Goal: Information Seeking & Learning: Learn about a topic

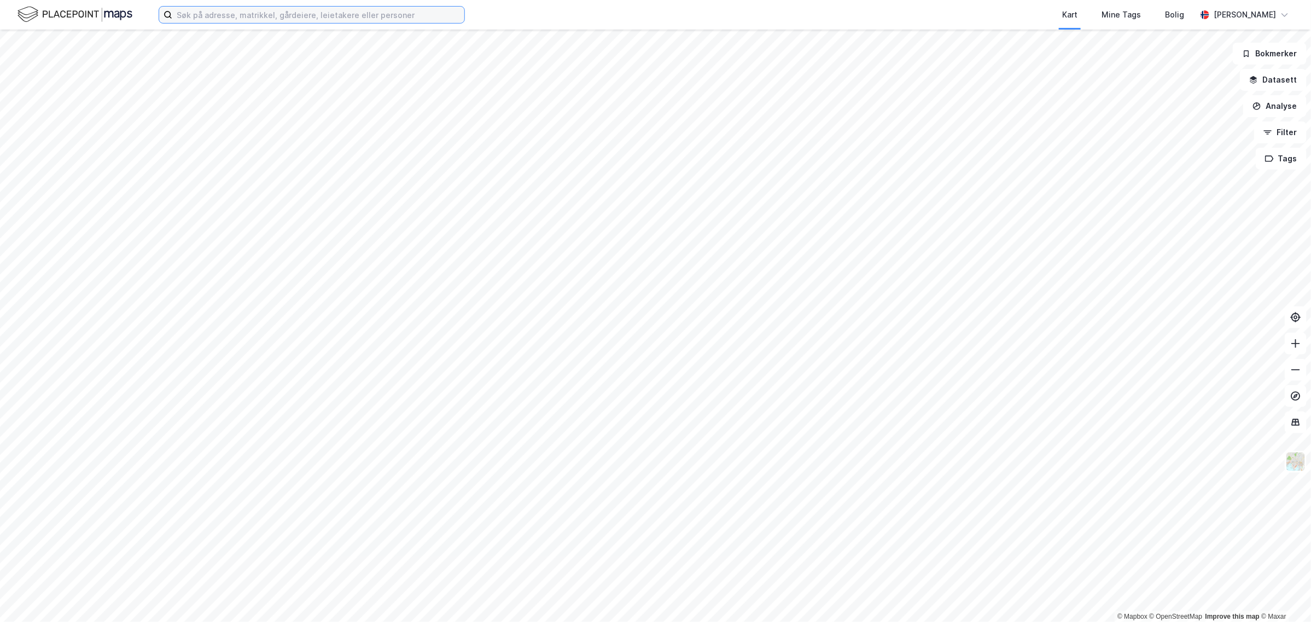
click at [239, 12] on input at bounding box center [318, 15] width 292 height 16
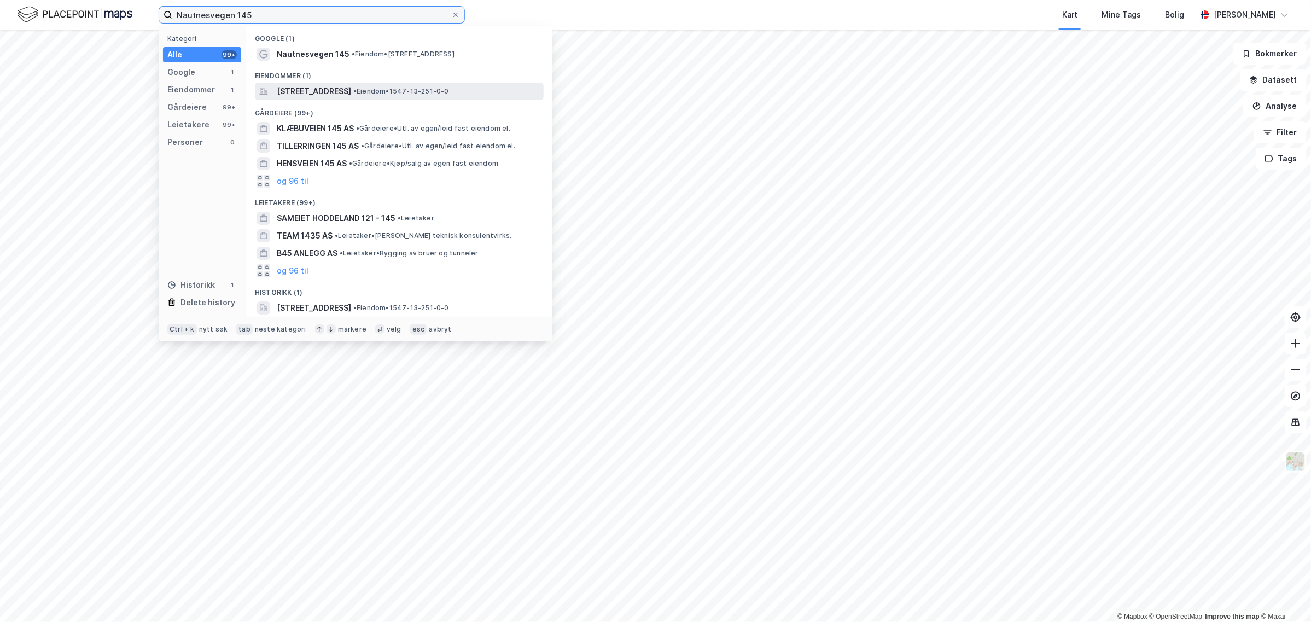
type input "Nautnesvegen 145"
click at [351, 89] on span "[STREET_ADDRESS]" at bounding box center [314, 91] width 74 height 13
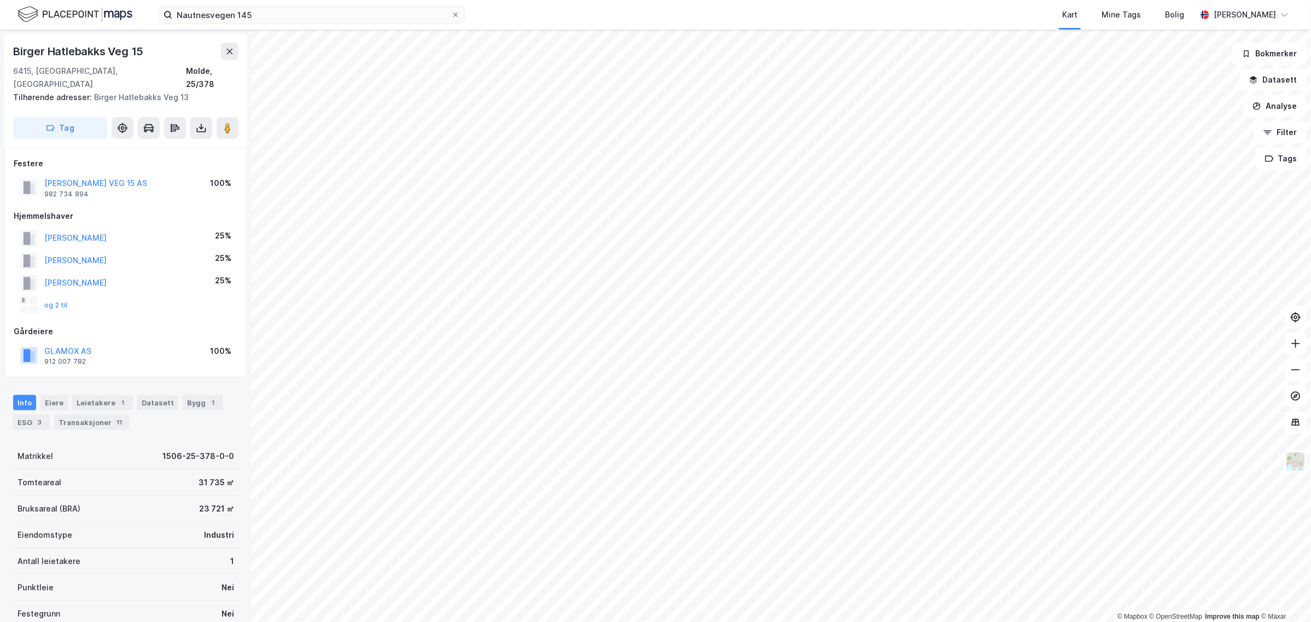
click at [168, 455] on div "© Mapbox © OpenStreetMap Improve this map © Maxar Birger Hatlebakks Veg 15 6415…" at bounding box center [655, 326] width 1311 height 592
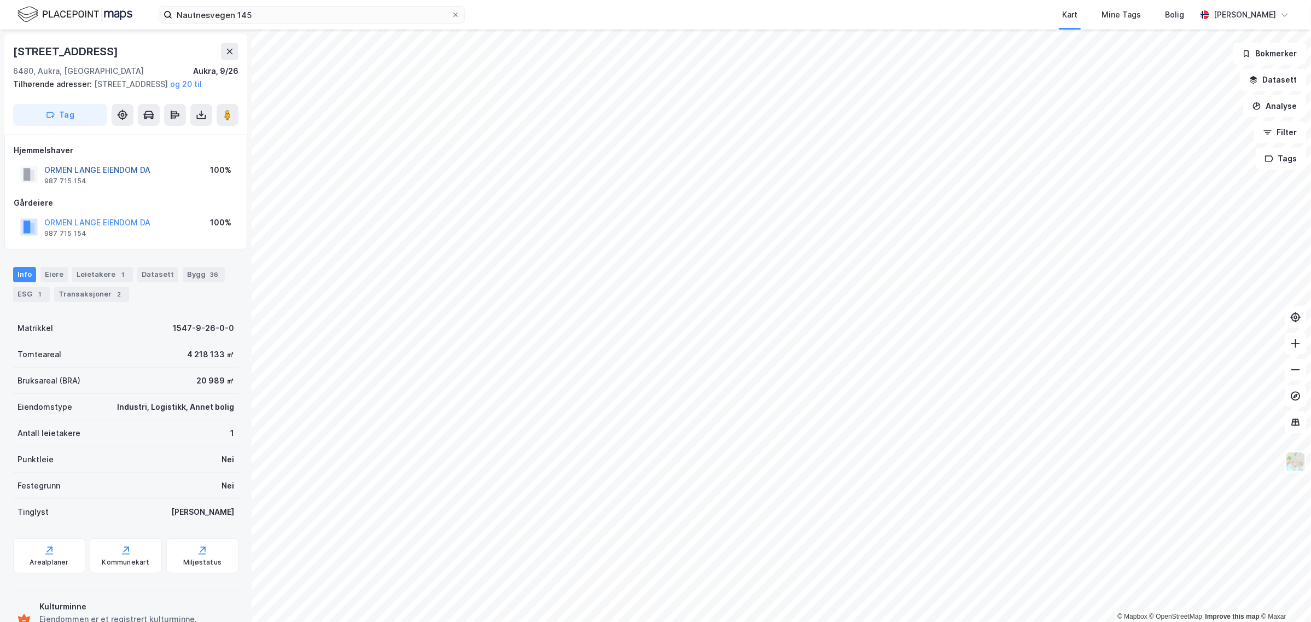
click at [0, 0] on button "ORMEN LANGE EIENDOM DA" at bounding box center [0, 0] width 0 height 0
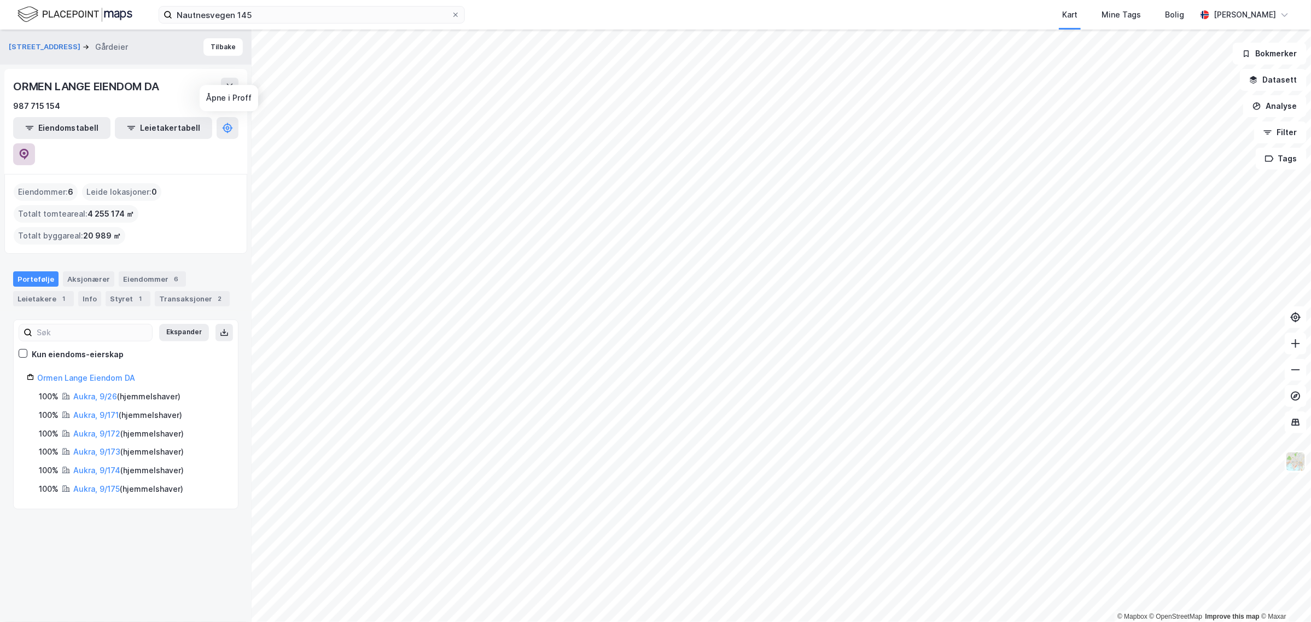
click at [29, 149] on icon at bounding box center [24, 154] width 9 height 11
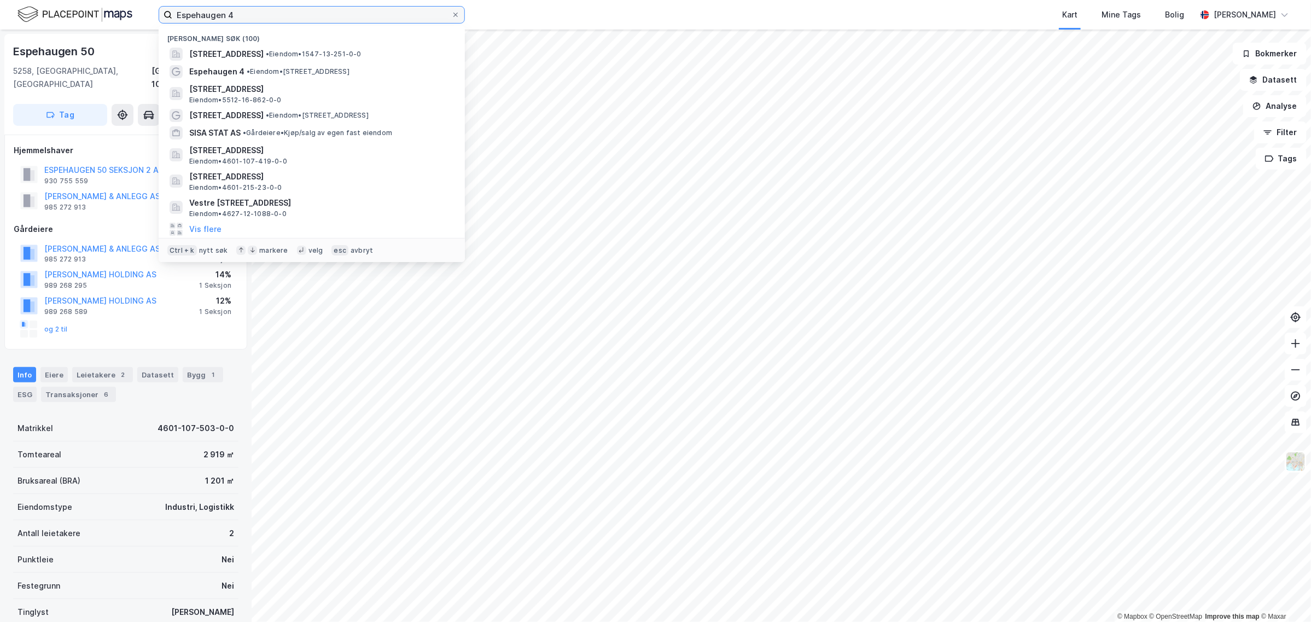
drag, startPoint x: 260, startPoint y: 12, endPoint x: -131, endPoint y: 8, distance: 391.0
click at [0, 8] on html "Espehaugen 4 Nylige søk (100) [STREET_ADDRESS] • Eiendom • 1547-13-251-0-0 [GEO…" at bounding box center [655, 311] width 1311 height 622
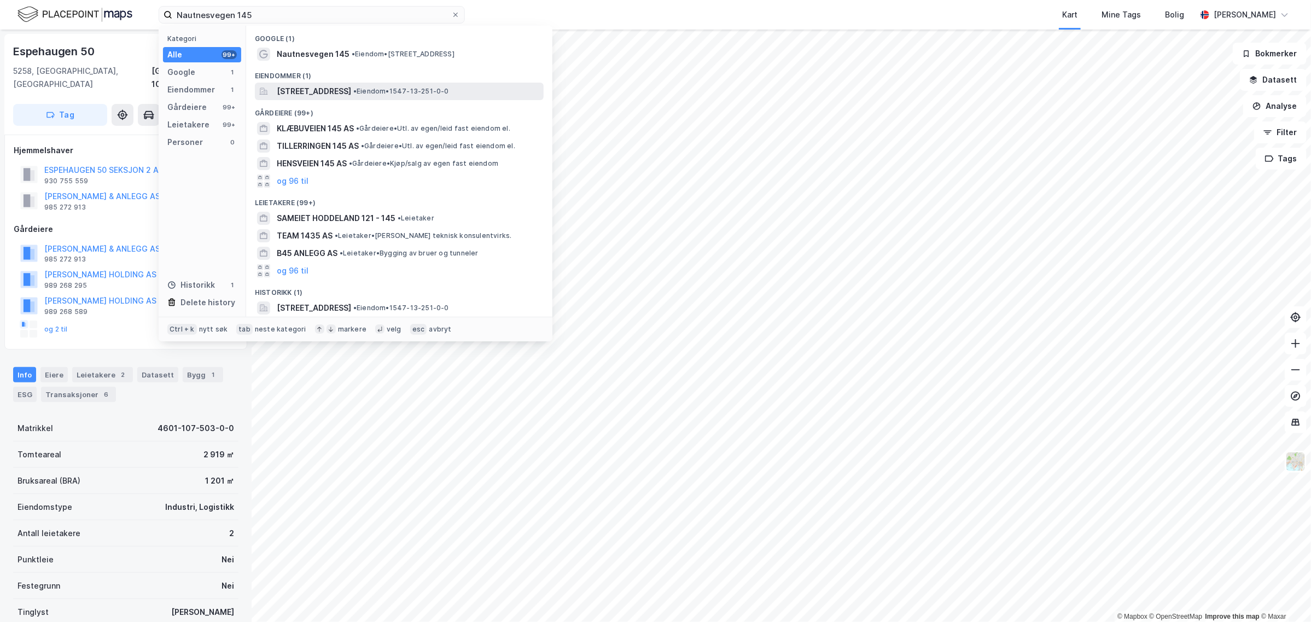
click at [328, 88] on span "[STREET_ADDRESS]" at bounding box center [314, 91] width 74 height 13
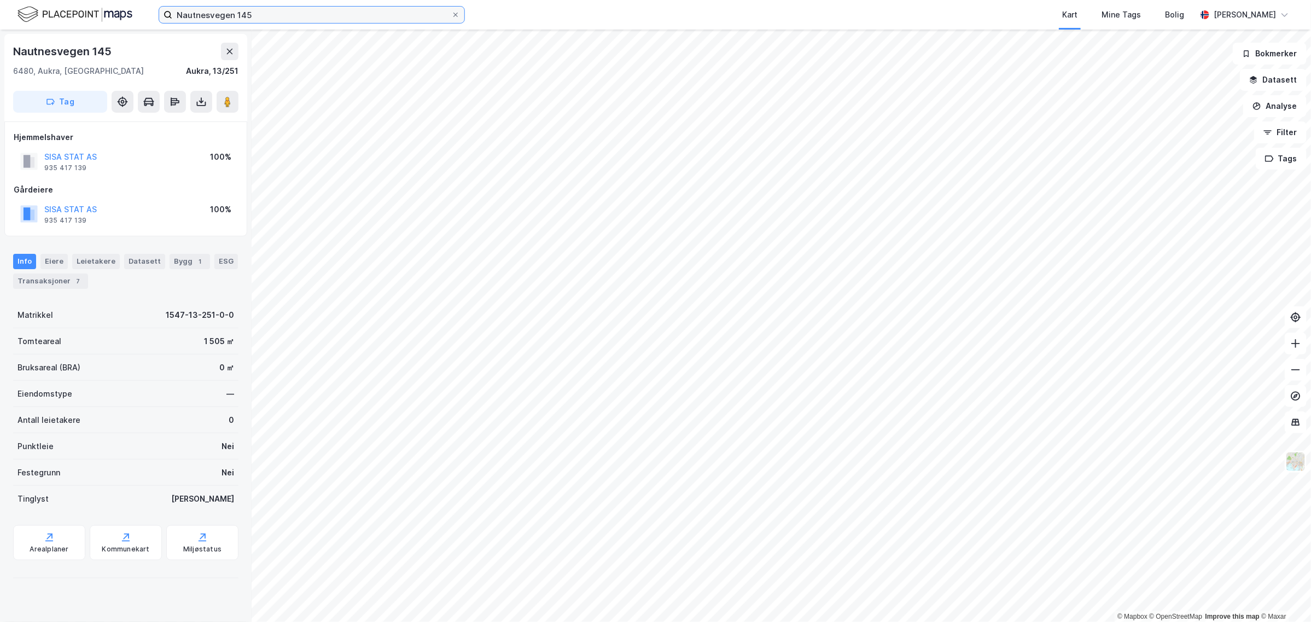
drag, startPoint x: 252, startPoint y: 18, endPoint x: 274, endPoint y: 15, distance: 22.0
click at [253, 18] on input "Nautnesvegen 145" at bounding box center [311, 15] width 279 height 16
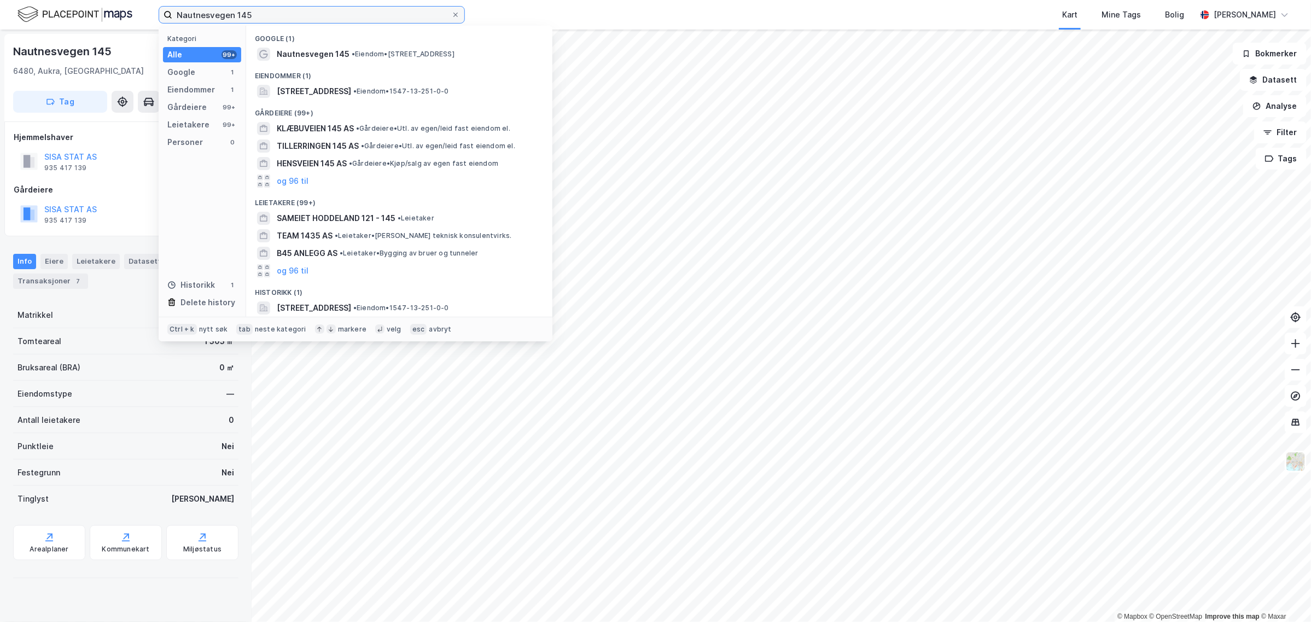
drag, startPoint x: 274, startPoint y: 15, endPoint x: 39, endPoint y: 7, distance: 234.7
click at [39, 7] on div "Nautnesvegen 145 Kategori Alle 99+ Google 1 Eiendommer 1 Gårdeiere 99+ Leietake…" at bounding box center [655, 15] width 1311 height 30
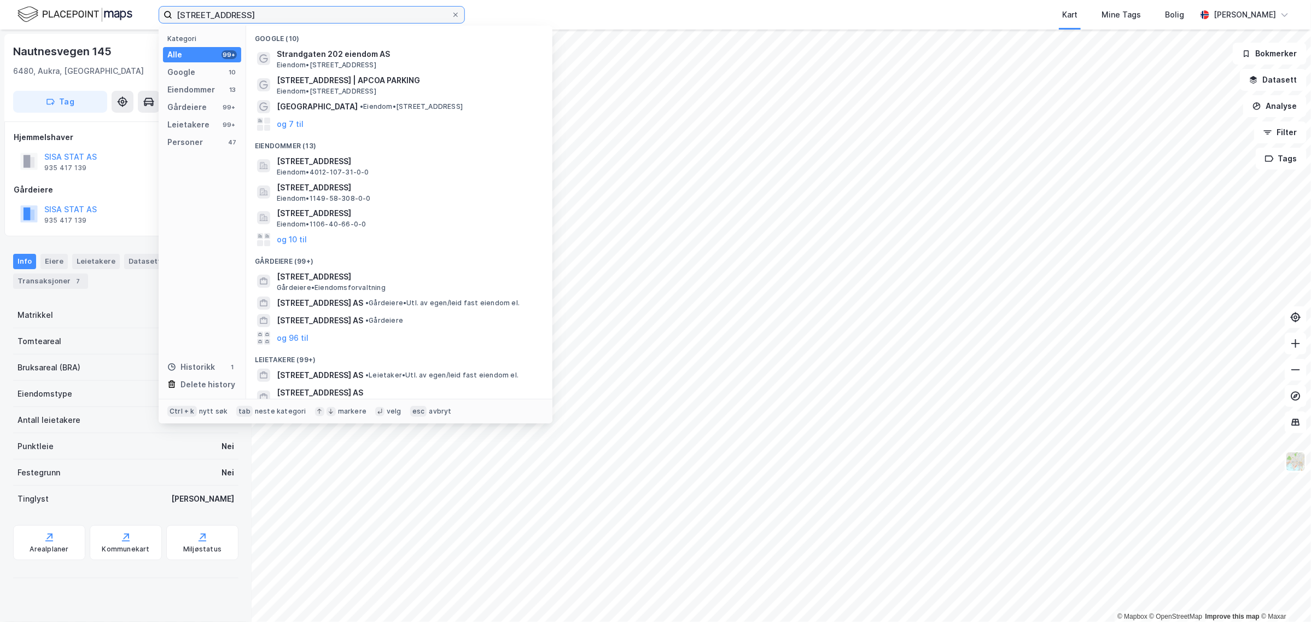
click at [285, 15] on input "[STREET_ADDRESS]" at bounding box center [311, 15] width 279 height 16
type input "[STREET_ADDRESS] sortland"
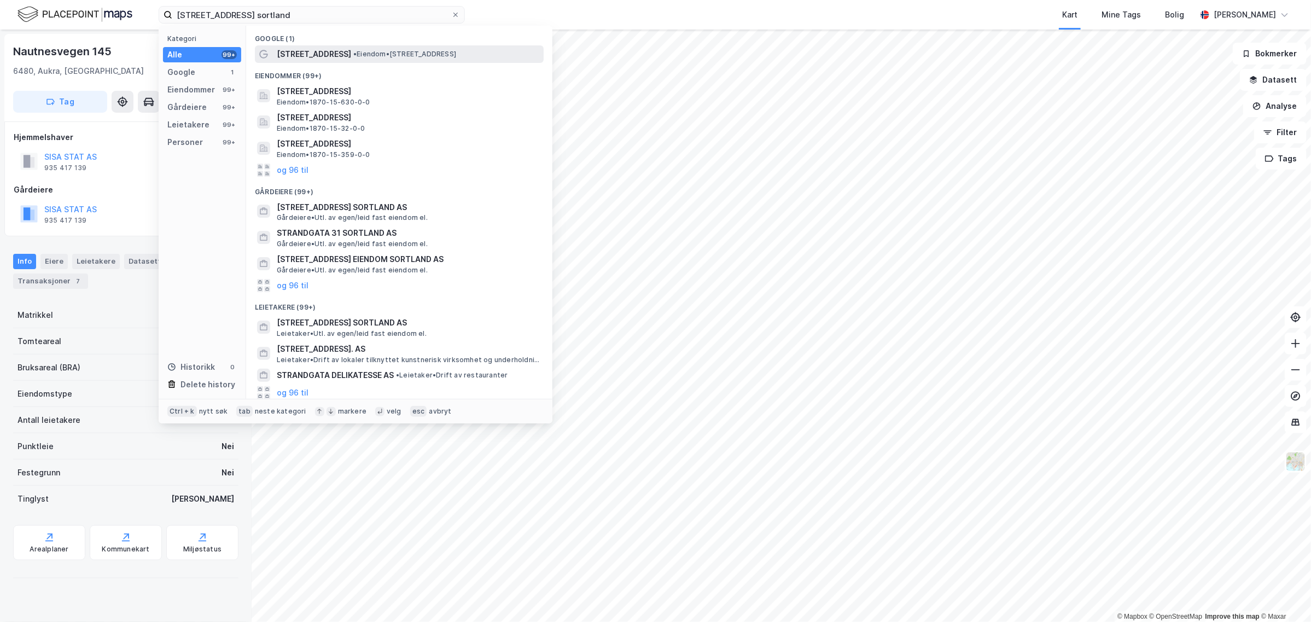
click at [353, 50] on span "• Eiendom • [STREET_ADDRESS]" at bounding box center [404, 54] width 103 height 9
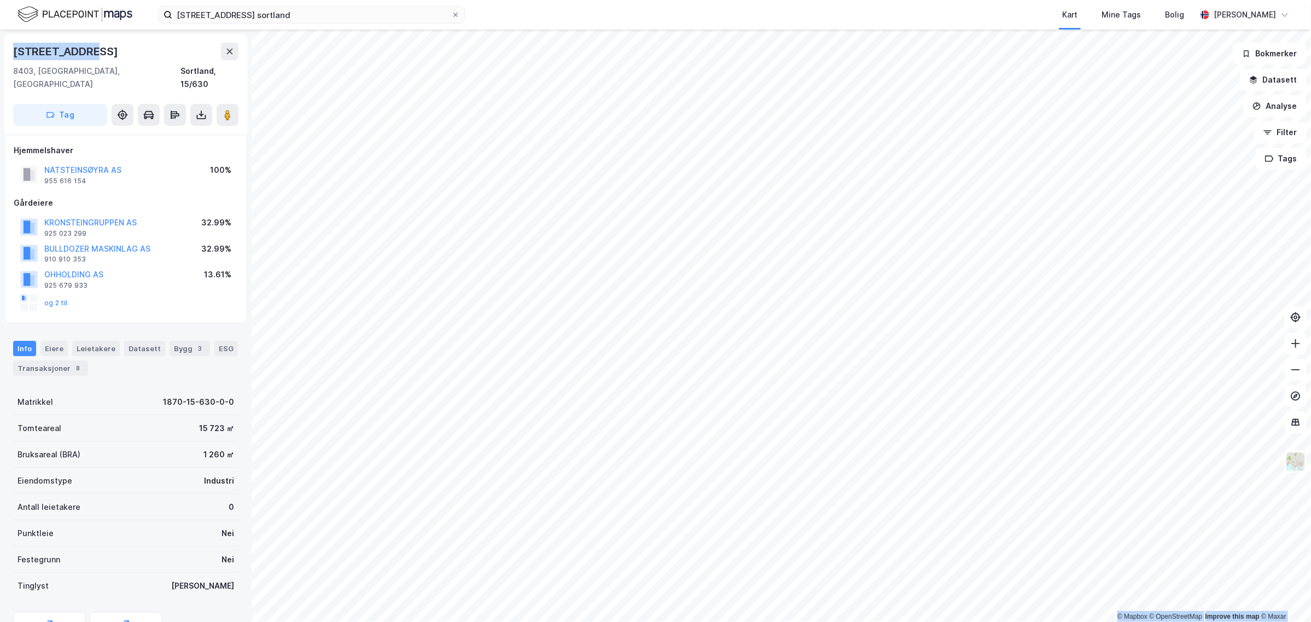
drag, startPoint x: 87, startPoint y: 48, endPoint x: -1, endPoint y: 50, distance: 88.6
click at [0, 50] on html "[STREET_ADDRESS] sortland Kart Mine Tags Bolig [PERSON_NAME] © Mapbox © OpenStr…" at bounding box center [655, 311] width 1311 height 622
